Goal: Task Accomplishment & Management: Use online tool/utility

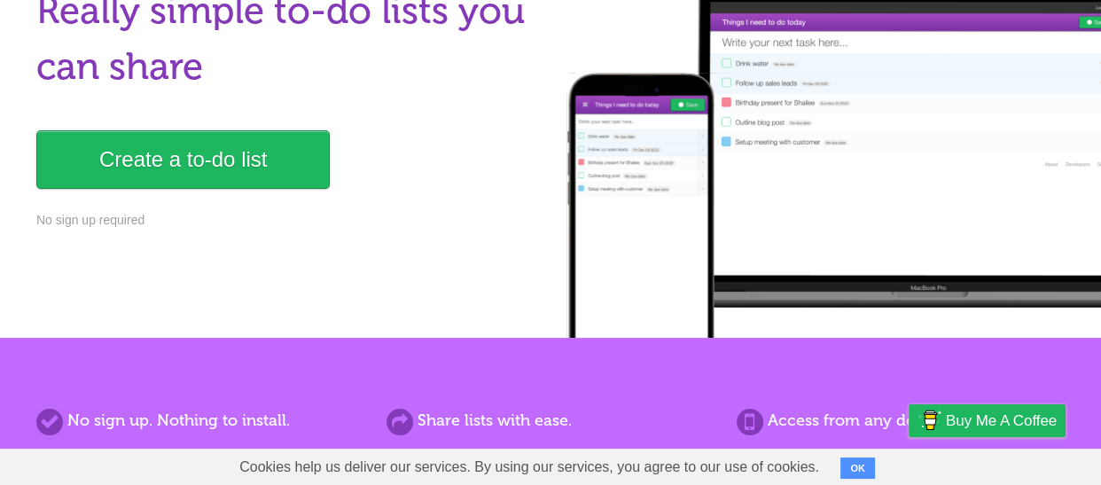
scroll to position [178, 0]
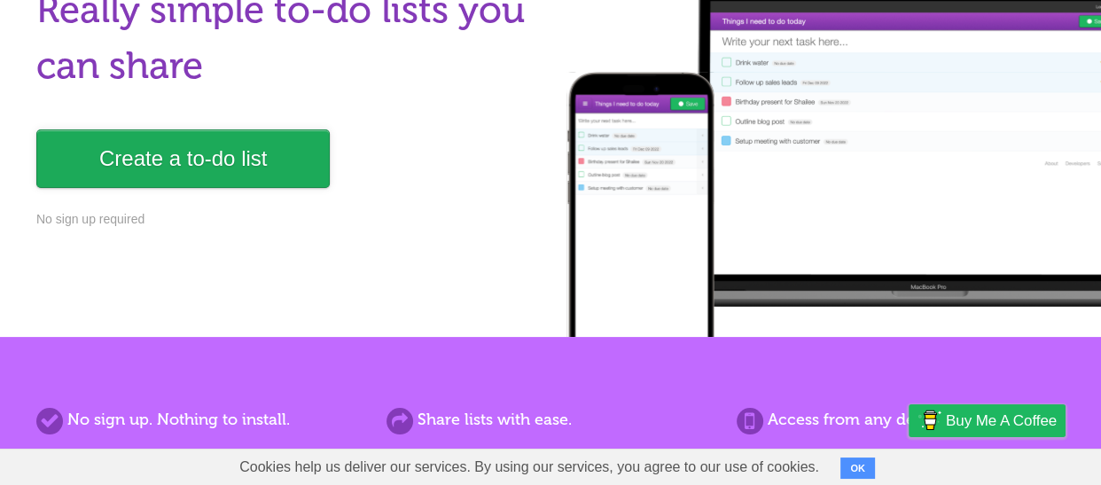
click at [293, 166] on link "Create a to-do list" at bounding box center [182, 158] width 293 height 59
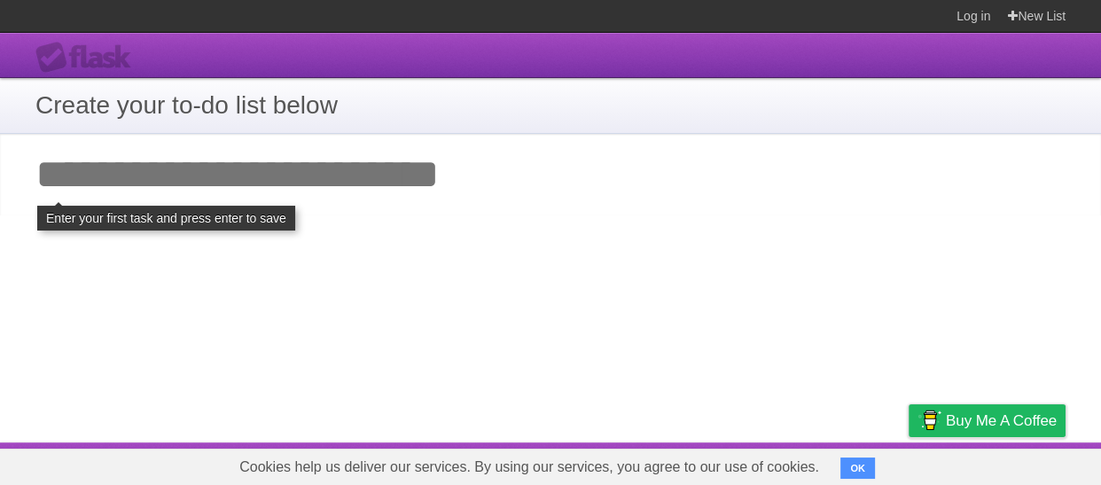
click at [347, 166] on input "Add your first task" at bounding box center [550, 175] width 1101 height 82
